Goal: Navigation & Orientation: Find specific page/section

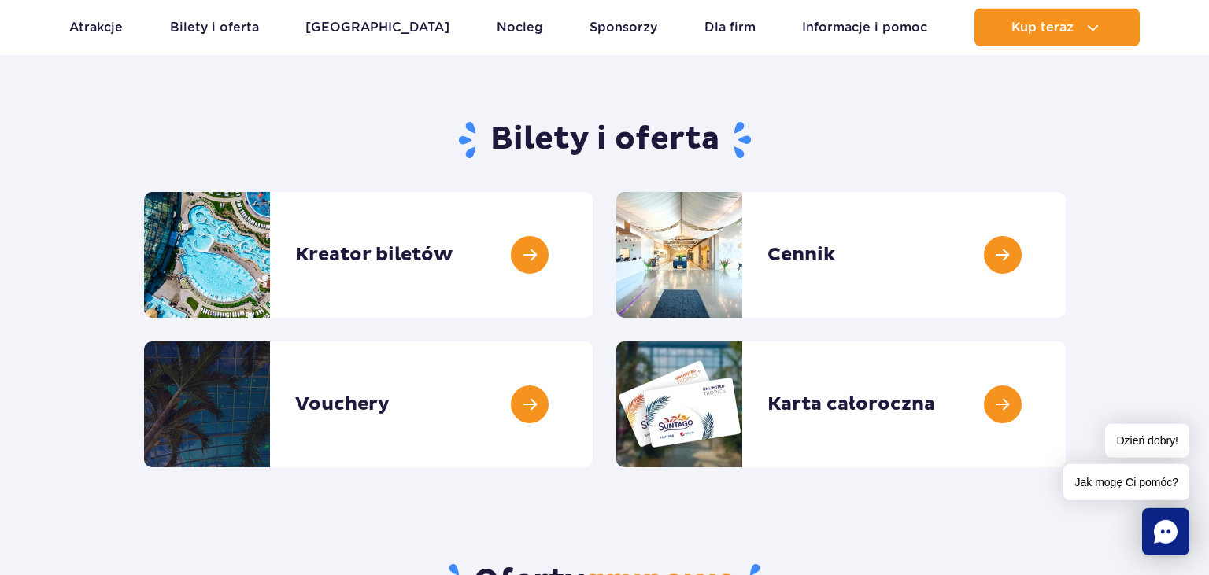
scroll to position [108, 0]
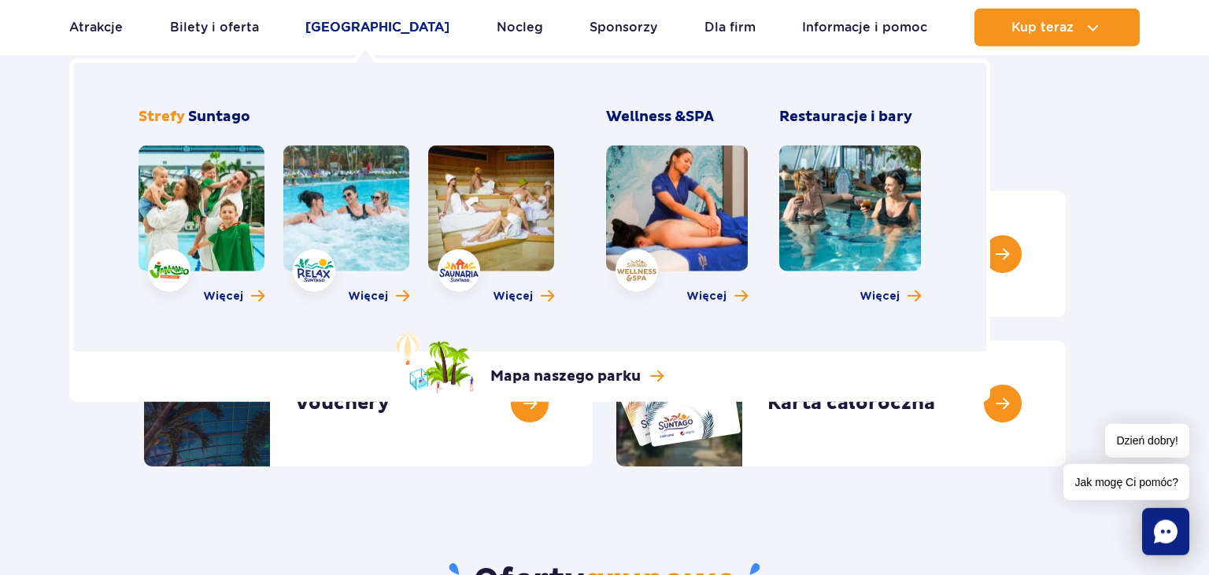
click at [335, 43] on link "[GEOGRAPHIC_DATA]" at bounding box center [377, 28] width 144 height 38
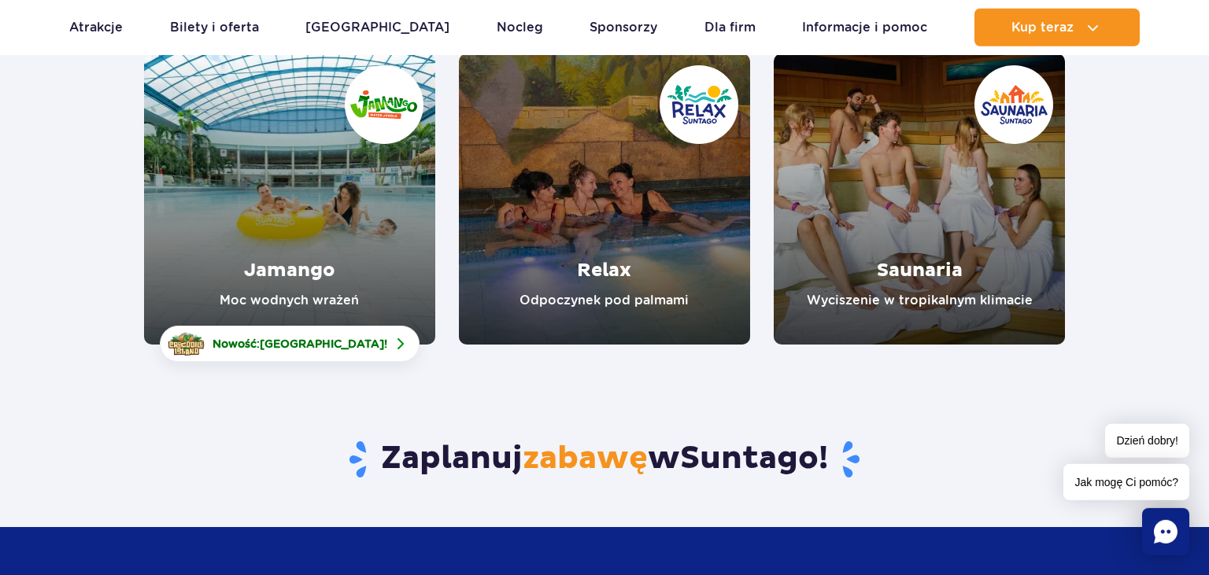
scroll to position [168, 0]
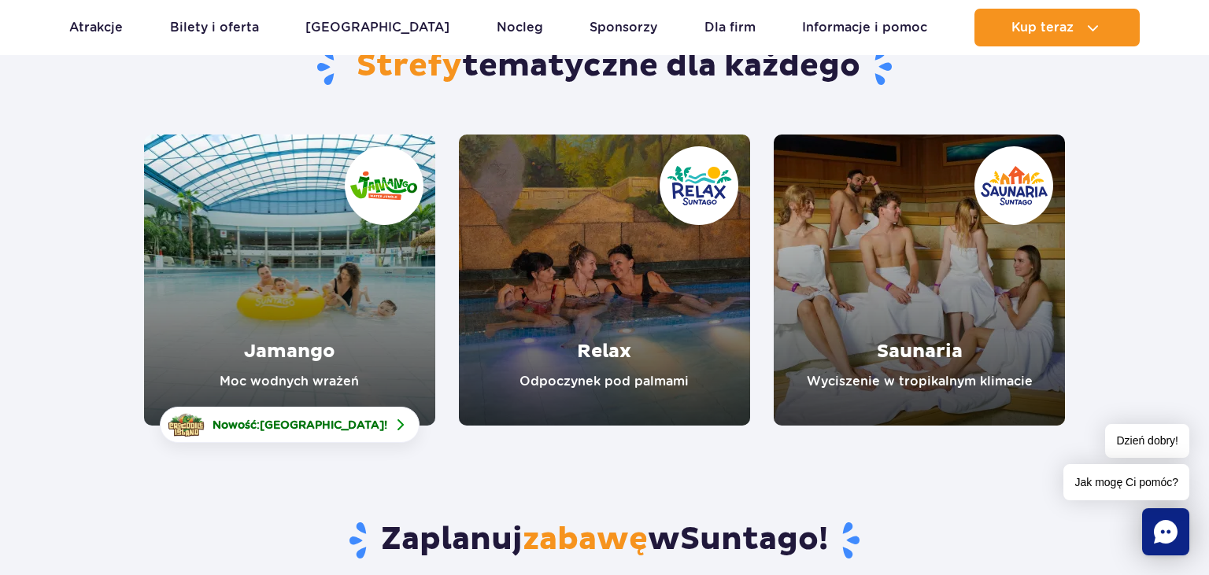
click at [341, 177] on link "Jamango" at bounding box center [289, 280] width 291 height 291
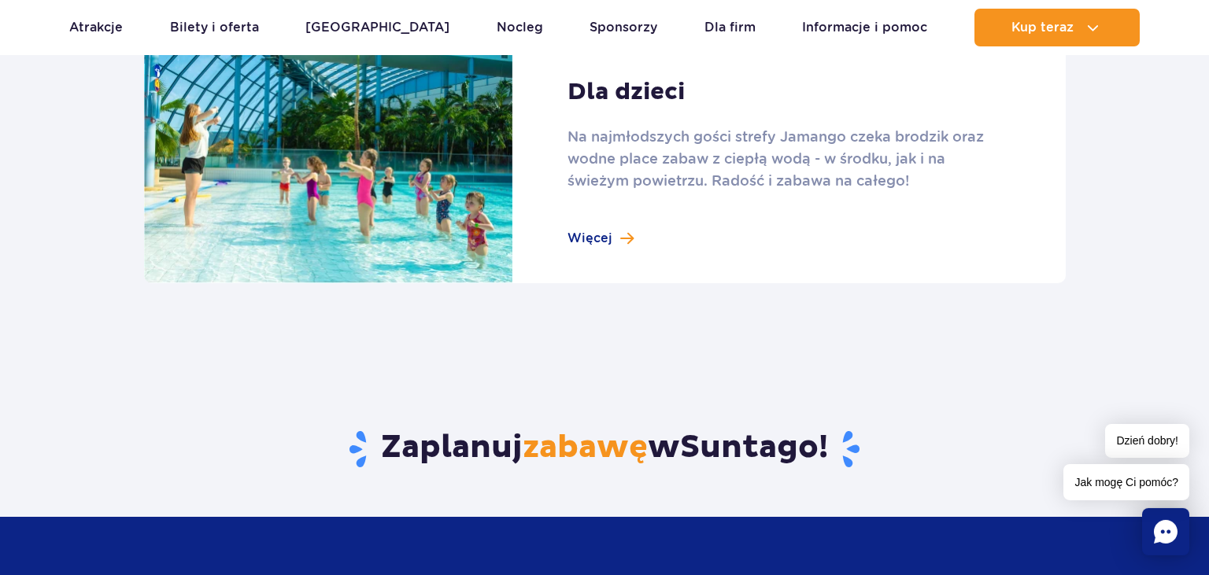
scroll to position [2275, 0]
